Goal: Navigation & Orientation: Find specific page/section

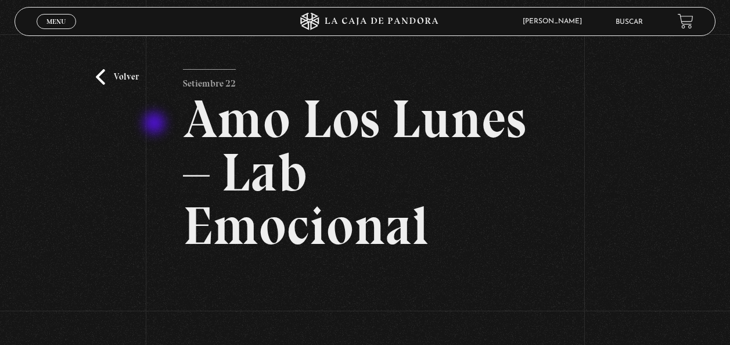
scroll to position [201, 0]
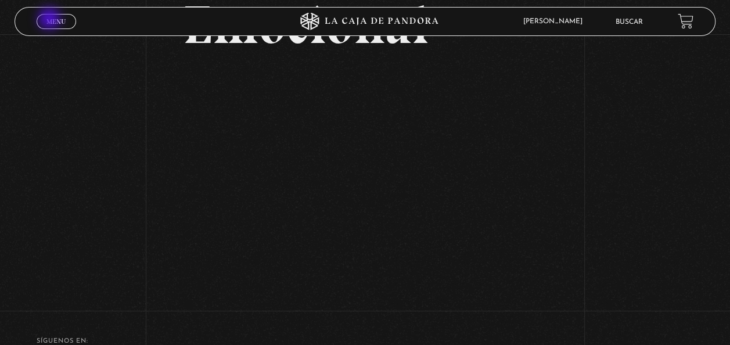
click at [51, 20] on span "Menu" at bounding box center [55, 21] width 19 height 7
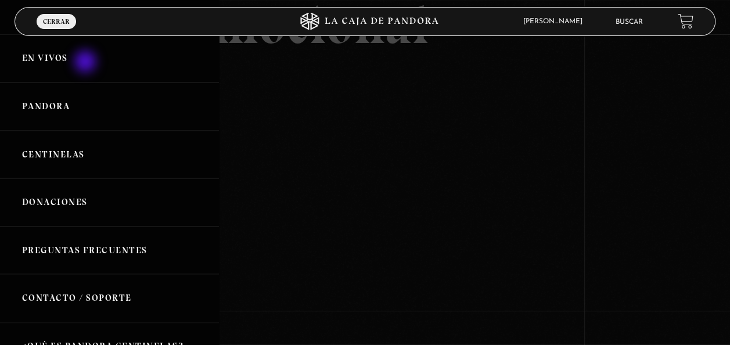
click at [87, 63] on link "En vivos" at bounding box center [109, 58] width 219 height 48
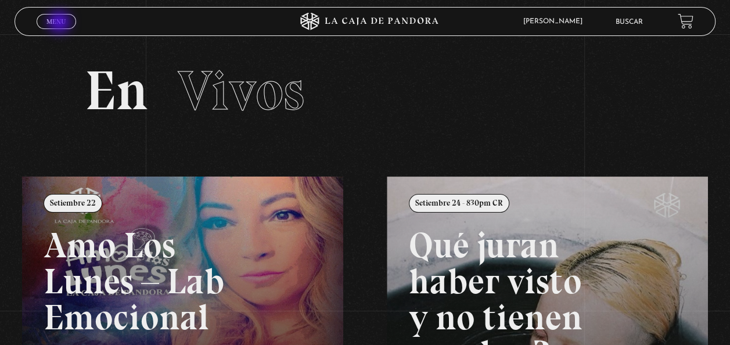
click at [60, 23] on span "Menu" at bounding box center [55, 21] width 19 height 7
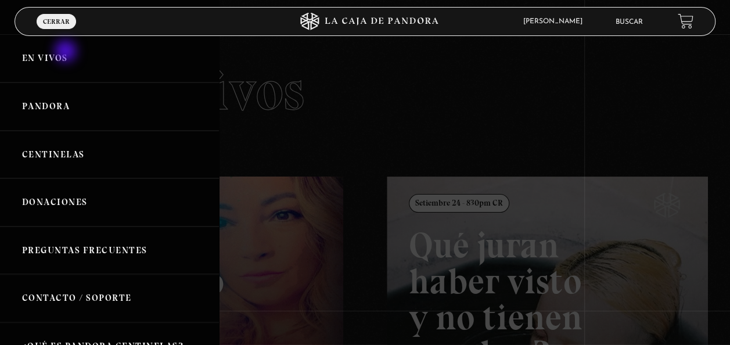
click at [67, 52] on link "En vivos" at bounding box center [109, 58] width 219 height 48
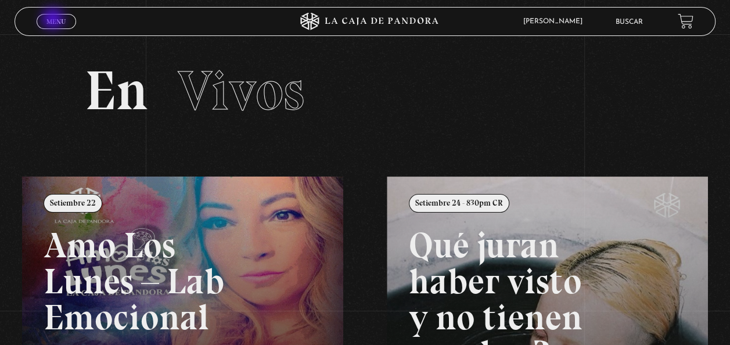
click at [54, 20] on span "Menu" at bounding box center [55, 21] width 19 height 7
